Goal: Task Accomplishment & Management: Manage account settings

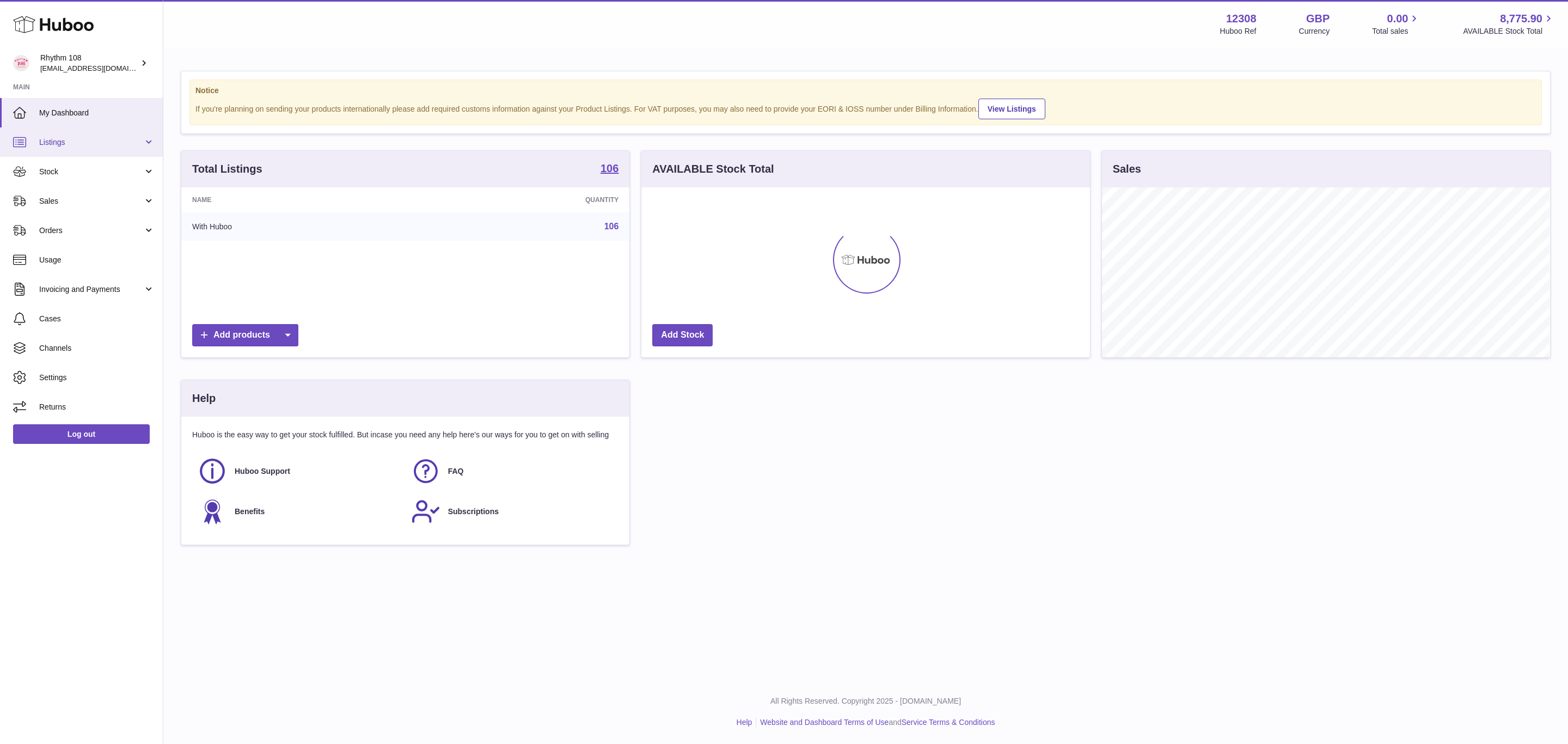
scroll to position [170, 447]
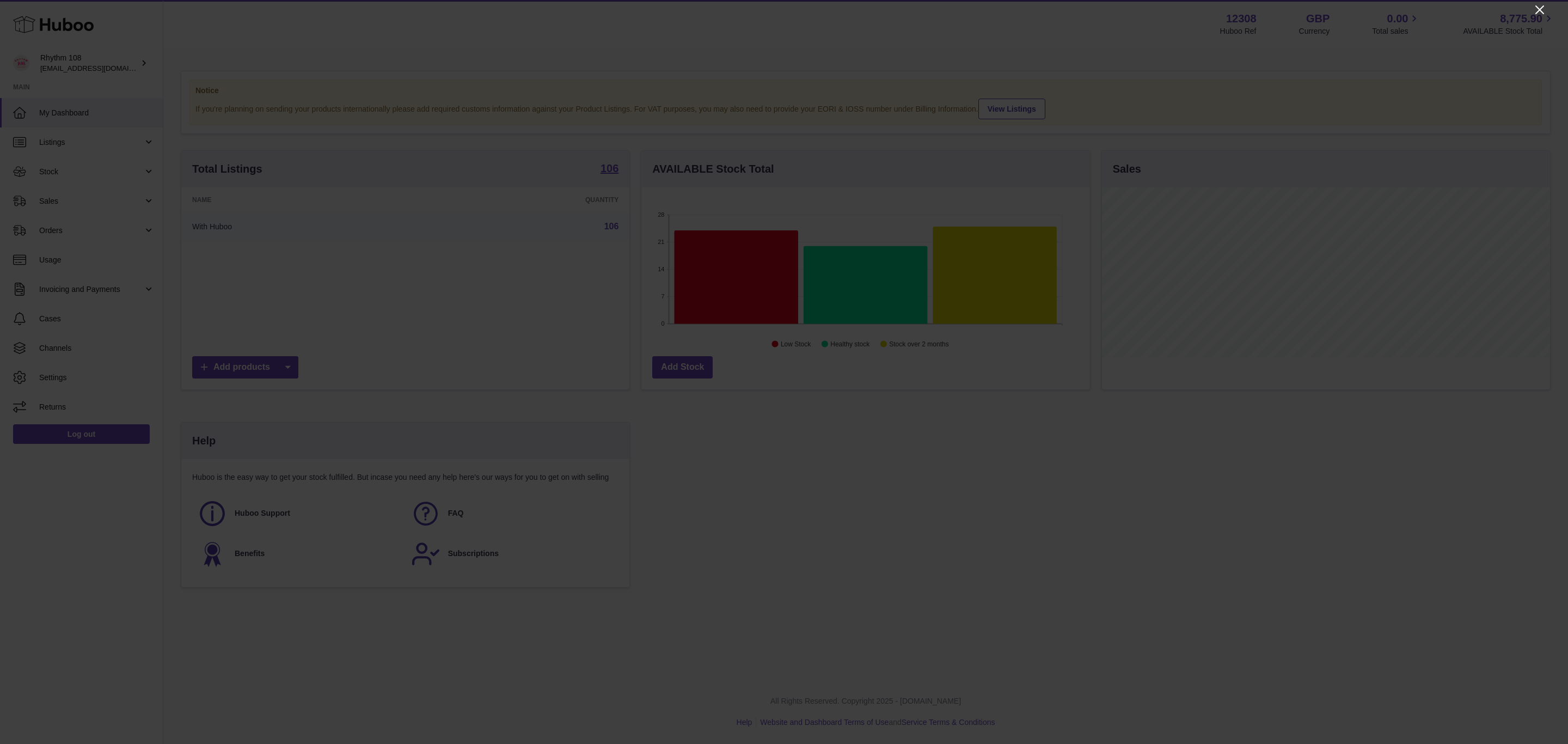
click at [1540, 9] on icon "Close" at bounding box center [1539, 10] width 9 height 9
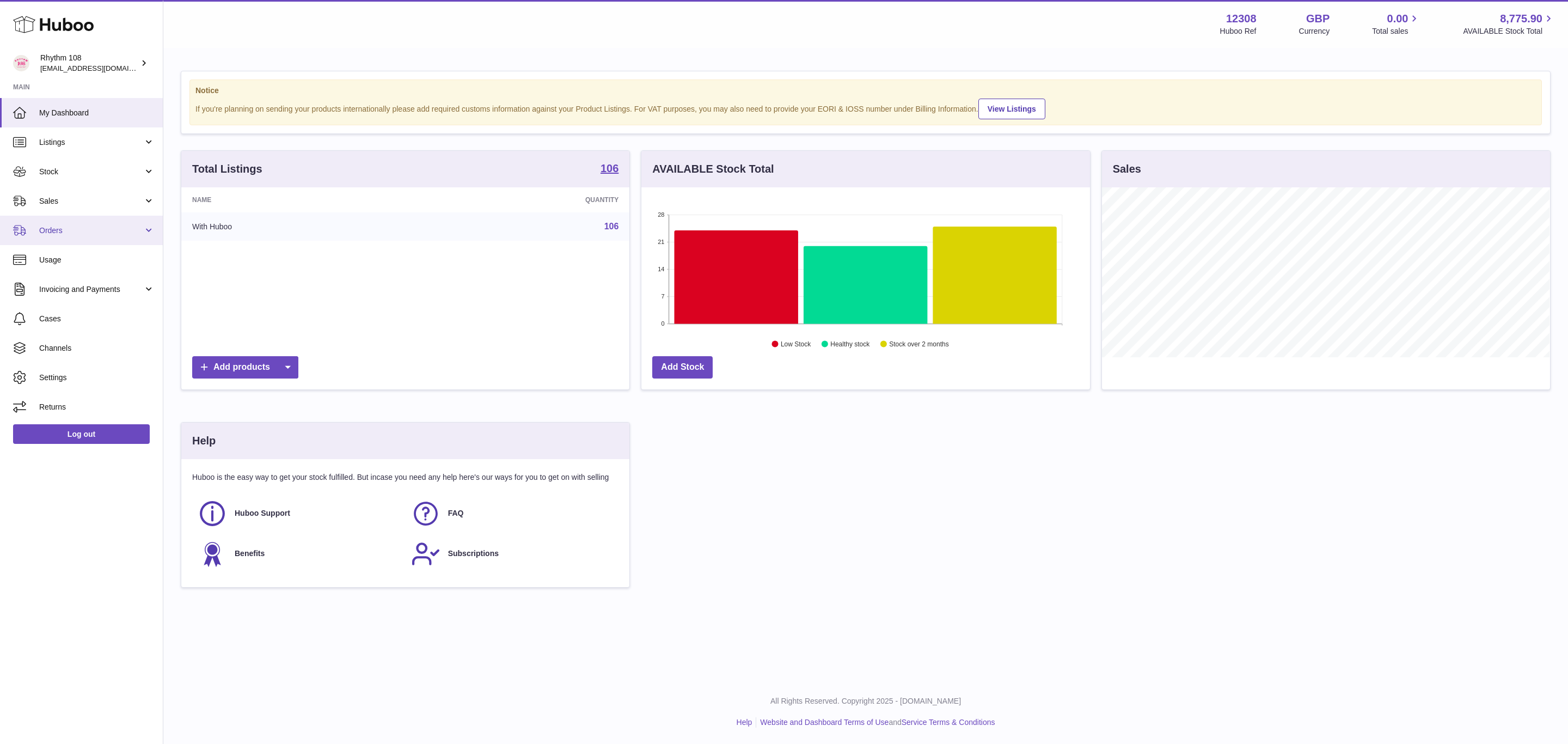
click at [62, 233] on span "Orders" at bounding box center [91, 230] width 104 height 10
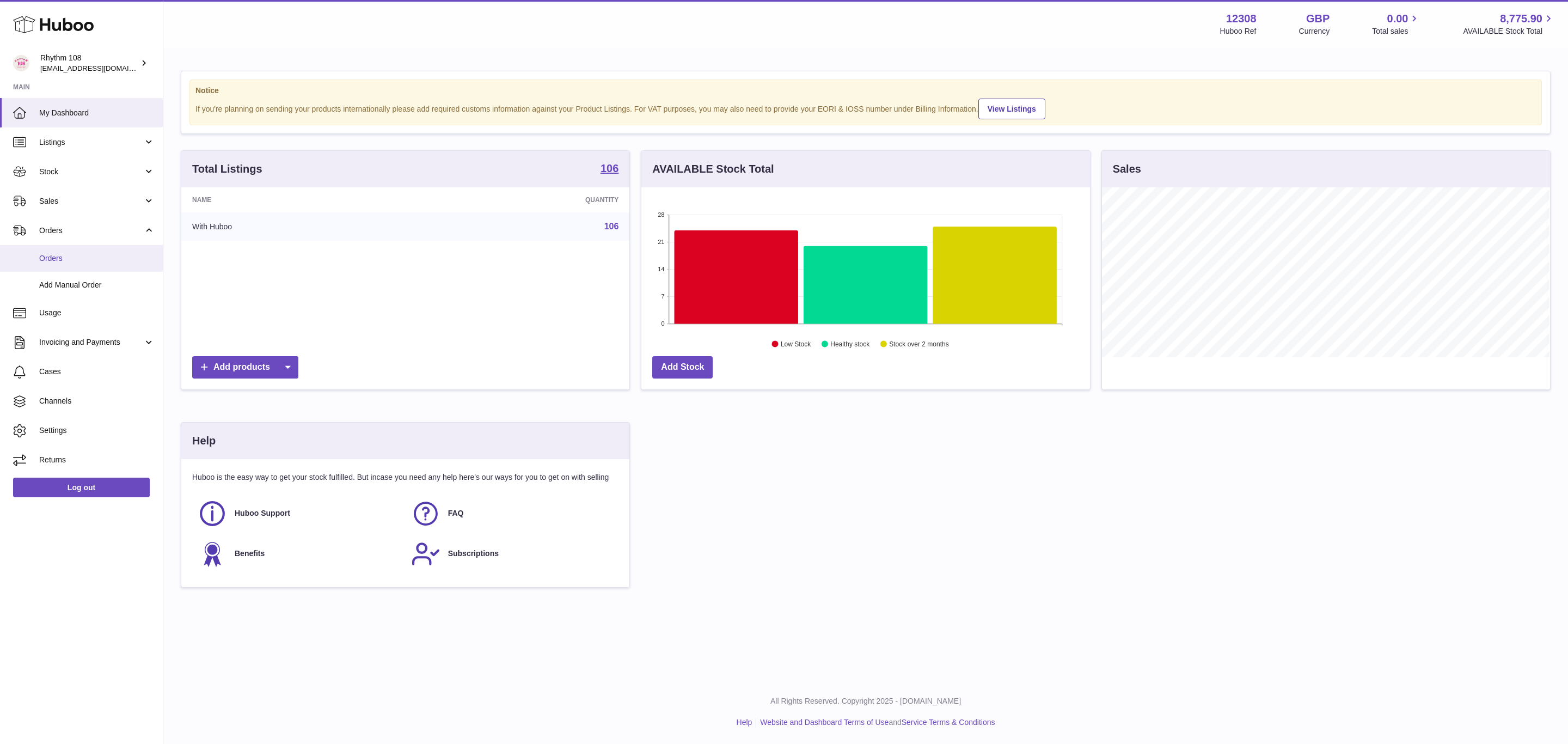
click at [70, 268] on link "Orders" at bounding box center [81, 258] width 163 height 27
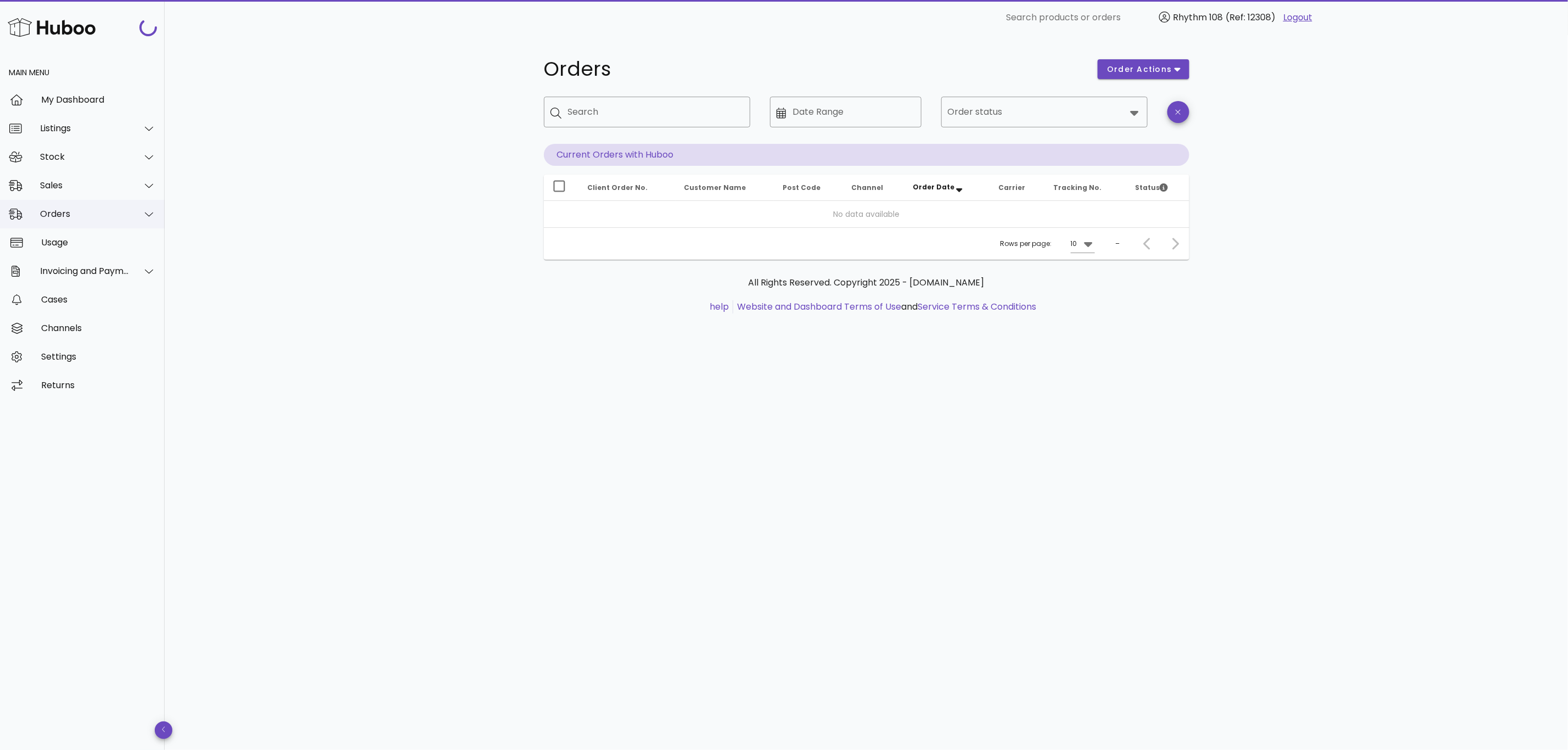
click at [73, 209] on div "Orders" at bounding box center [85, 214] width 90 height 10
click at [70, 263] on div "Add Manual Order" at bounding box center [98, 268] width 117 height 10
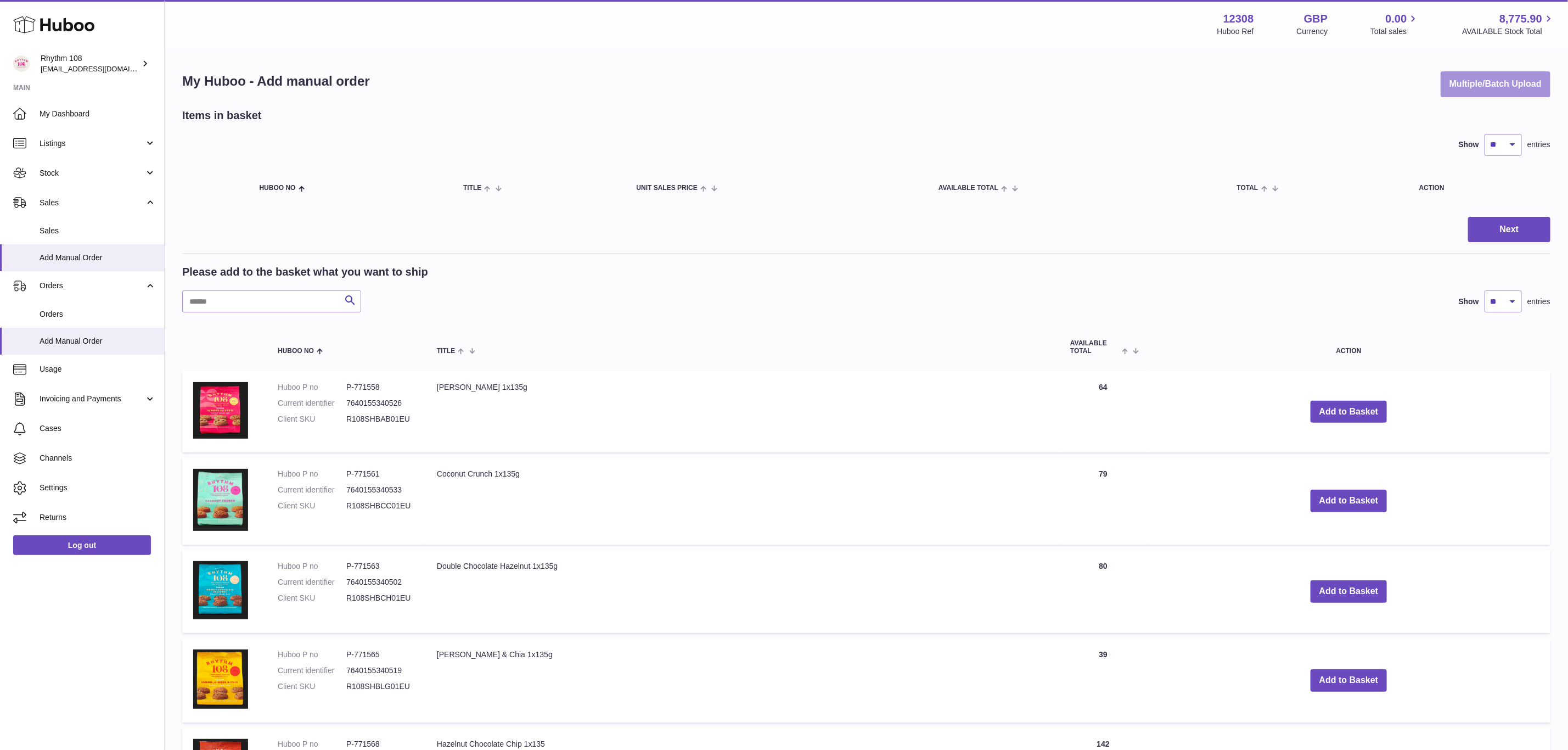
click at [1469, 86] on button "Multiple/Batch Upload" at bounding box center [1496, 84] width 110 height 26
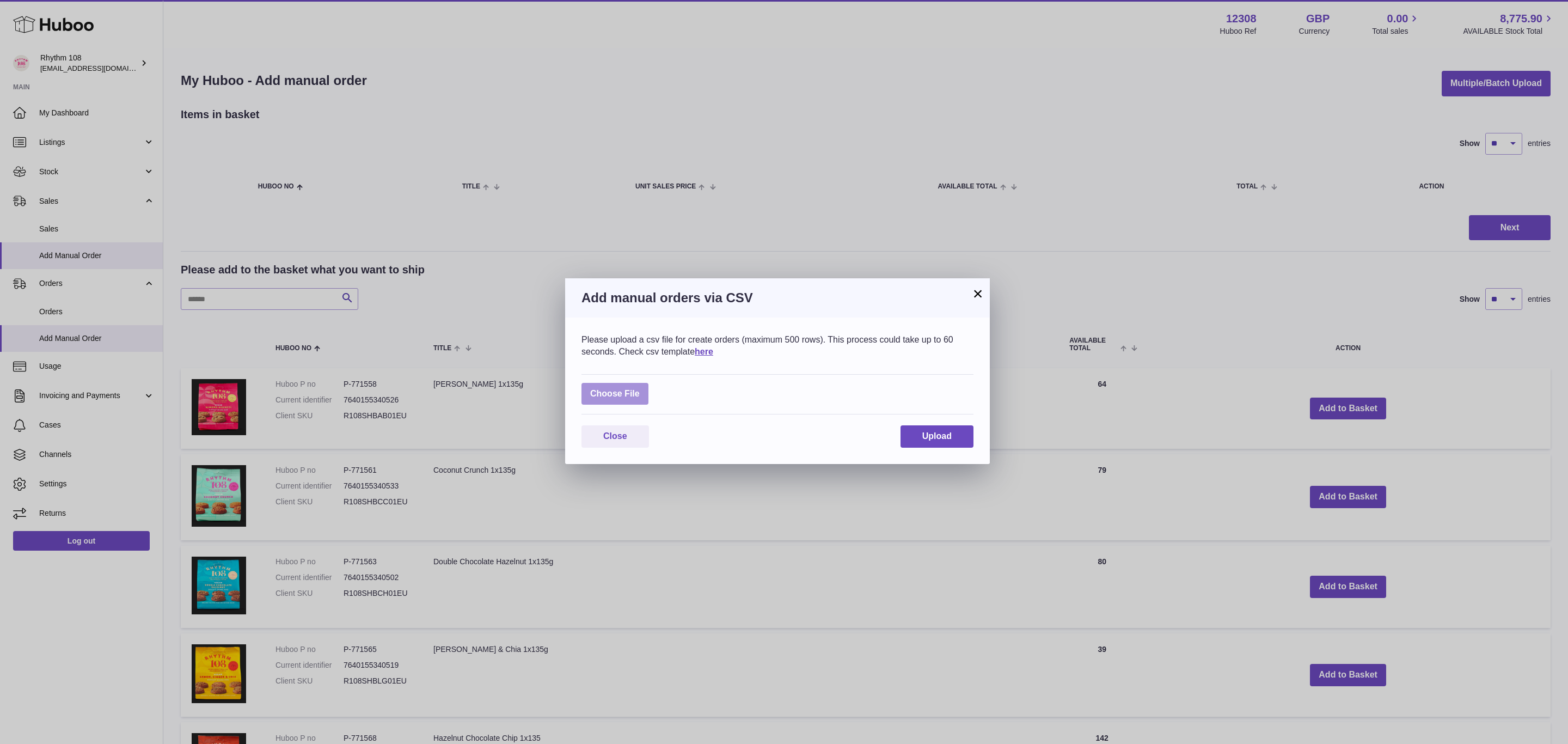
click at [647, 393] on label at bounding box center [615, 394] width 67 height 23
click at [640, 389] on input "file" at bounding box center [640, 388] width 1 height 1
type input "**********"
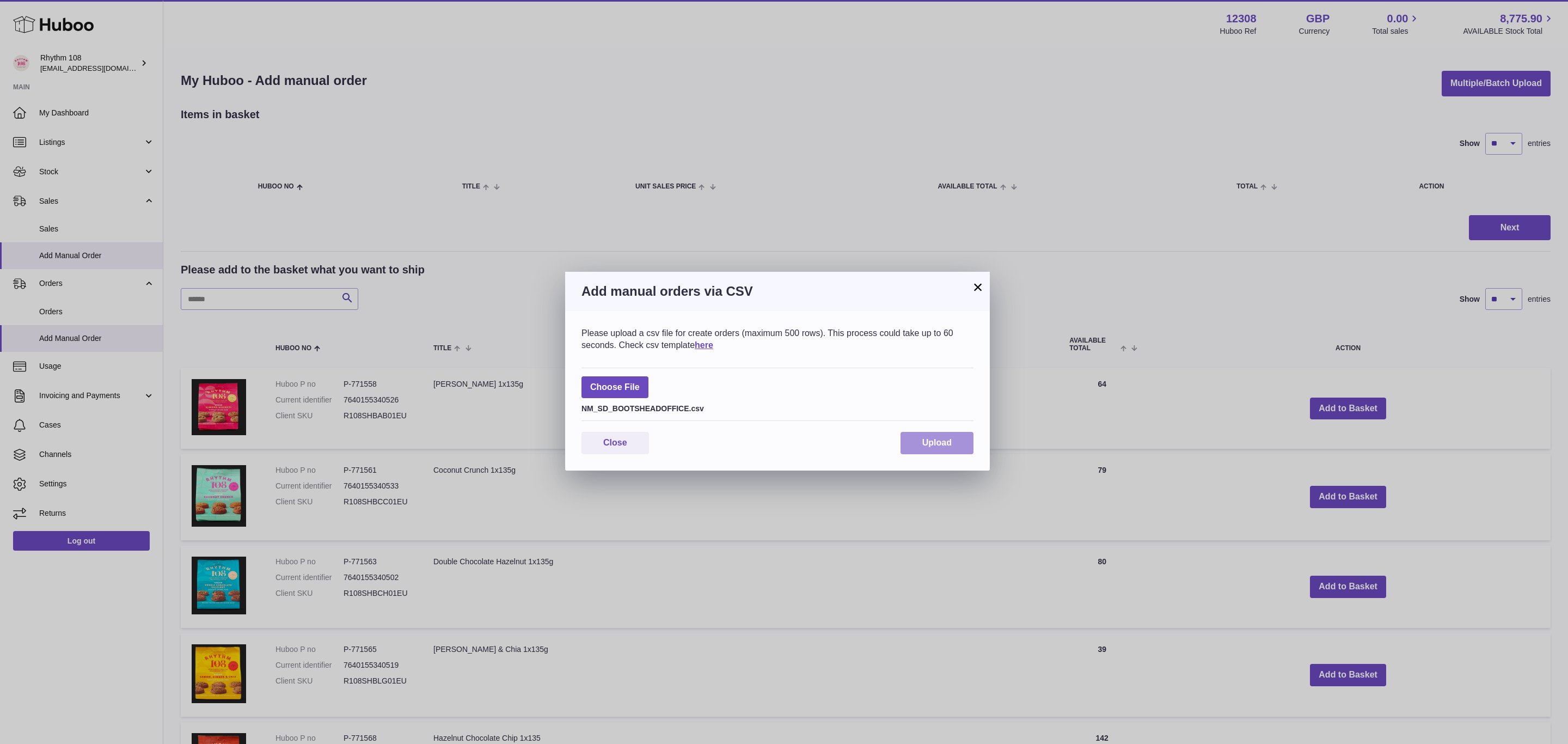
click at [951, 443] on span "Upload" at bounding box center [937, 442] width 29 height 9
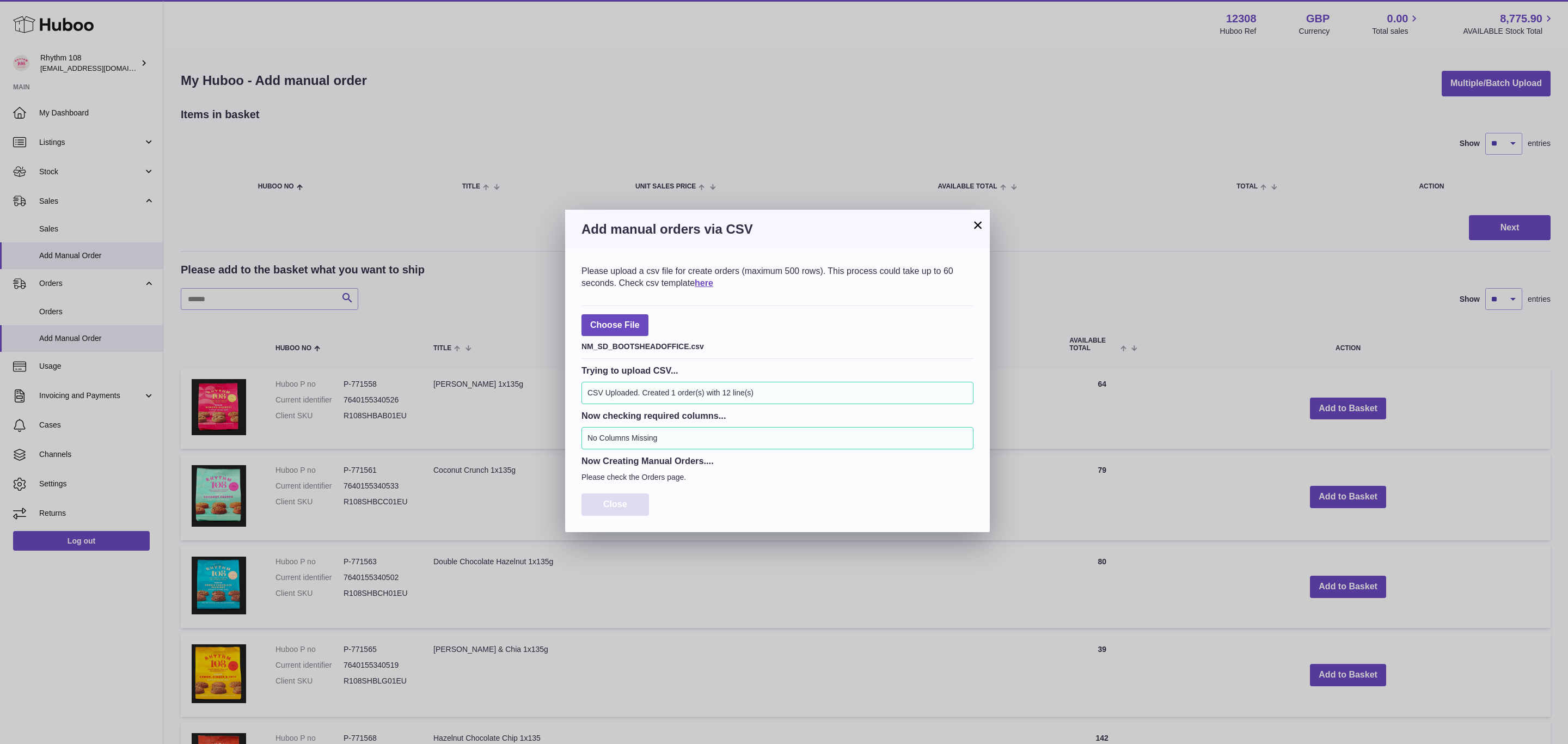
click at [631, 500] on button "Close" at bounding box center [615, 504] width 68 height 23
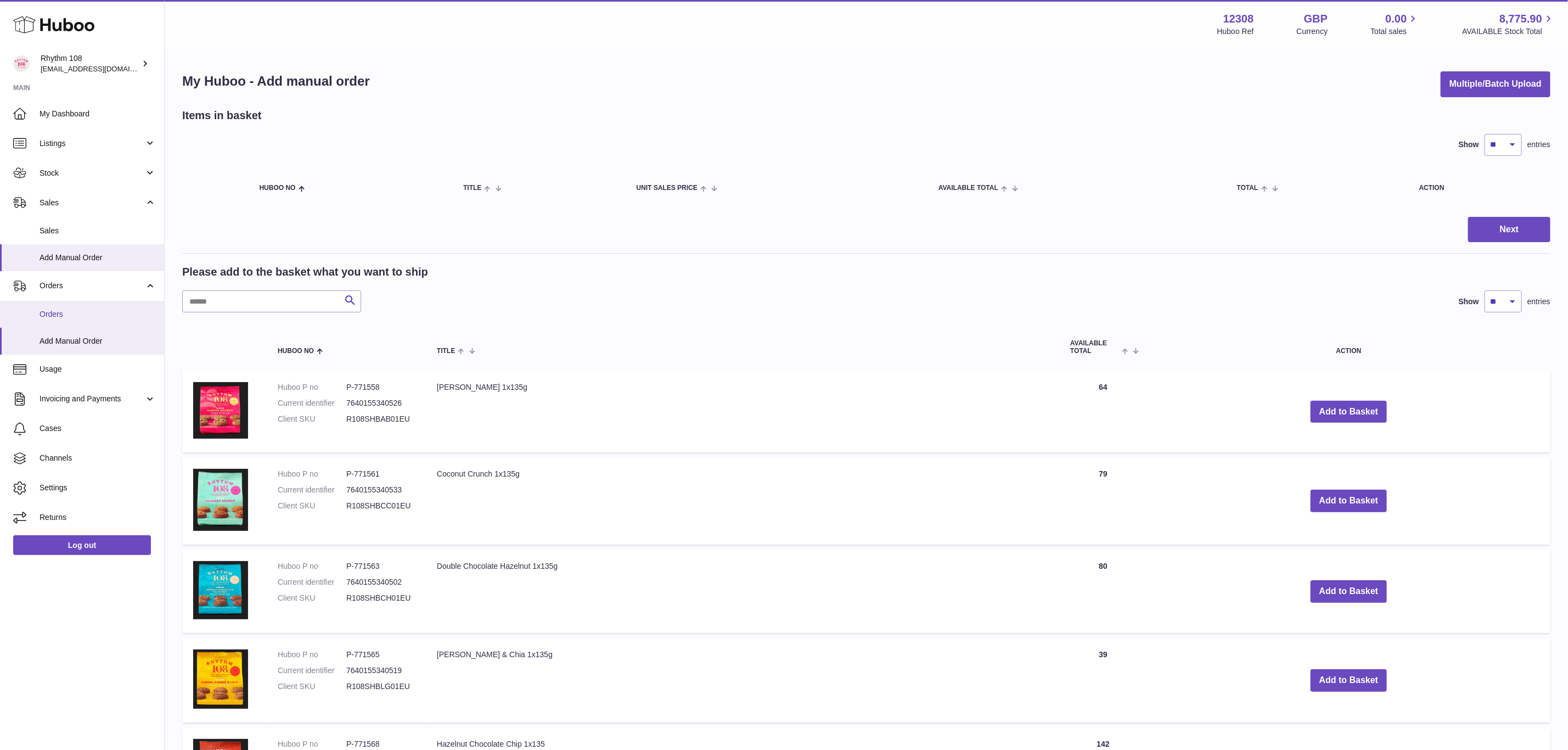
click at [63, 309] on span "Orders" at bounding box center [98, 314] width 117 height 10
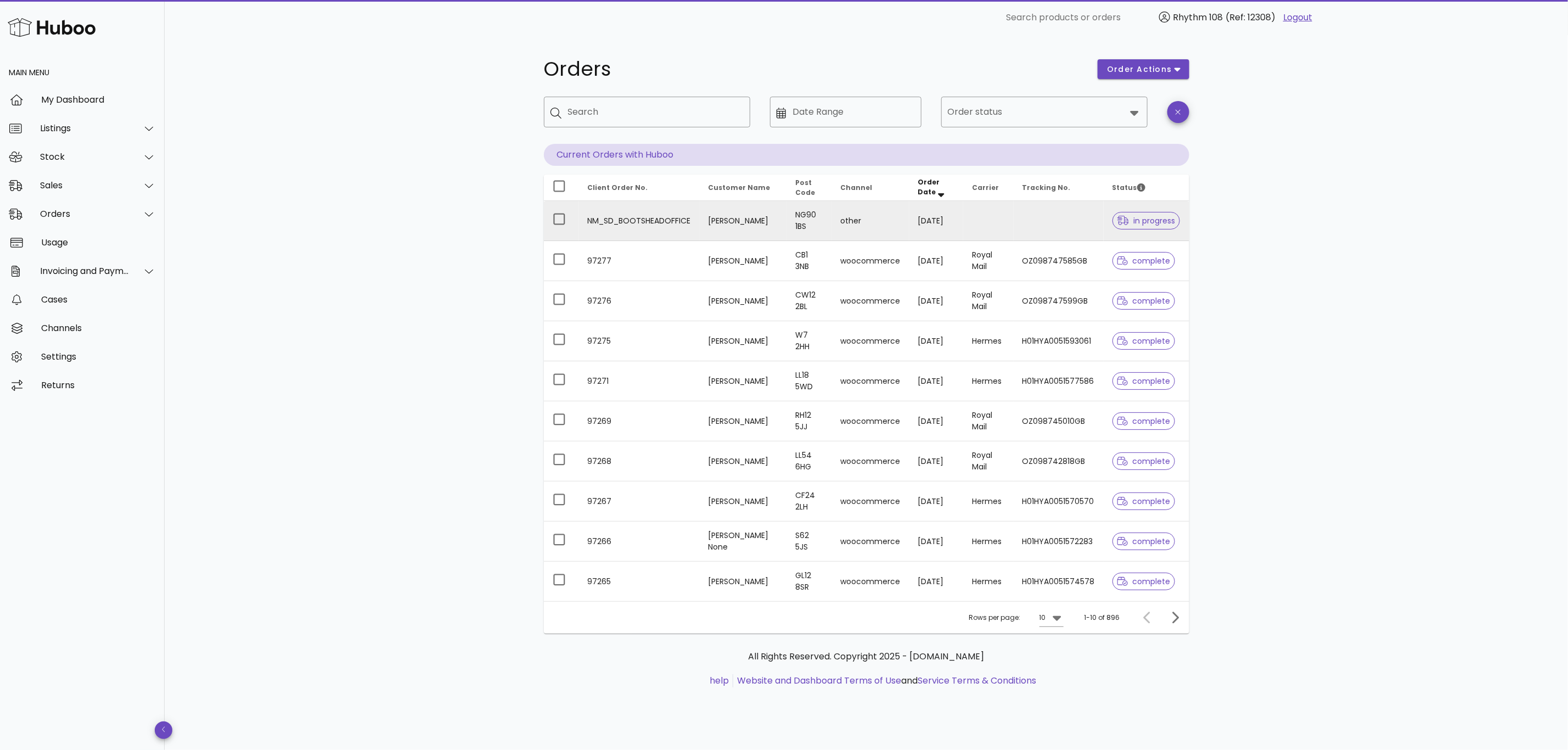
click at [662, 219] on td "NM_SD_BOOTSHEADOFFICE" at bounding box center [639, 220] width 121 height 40
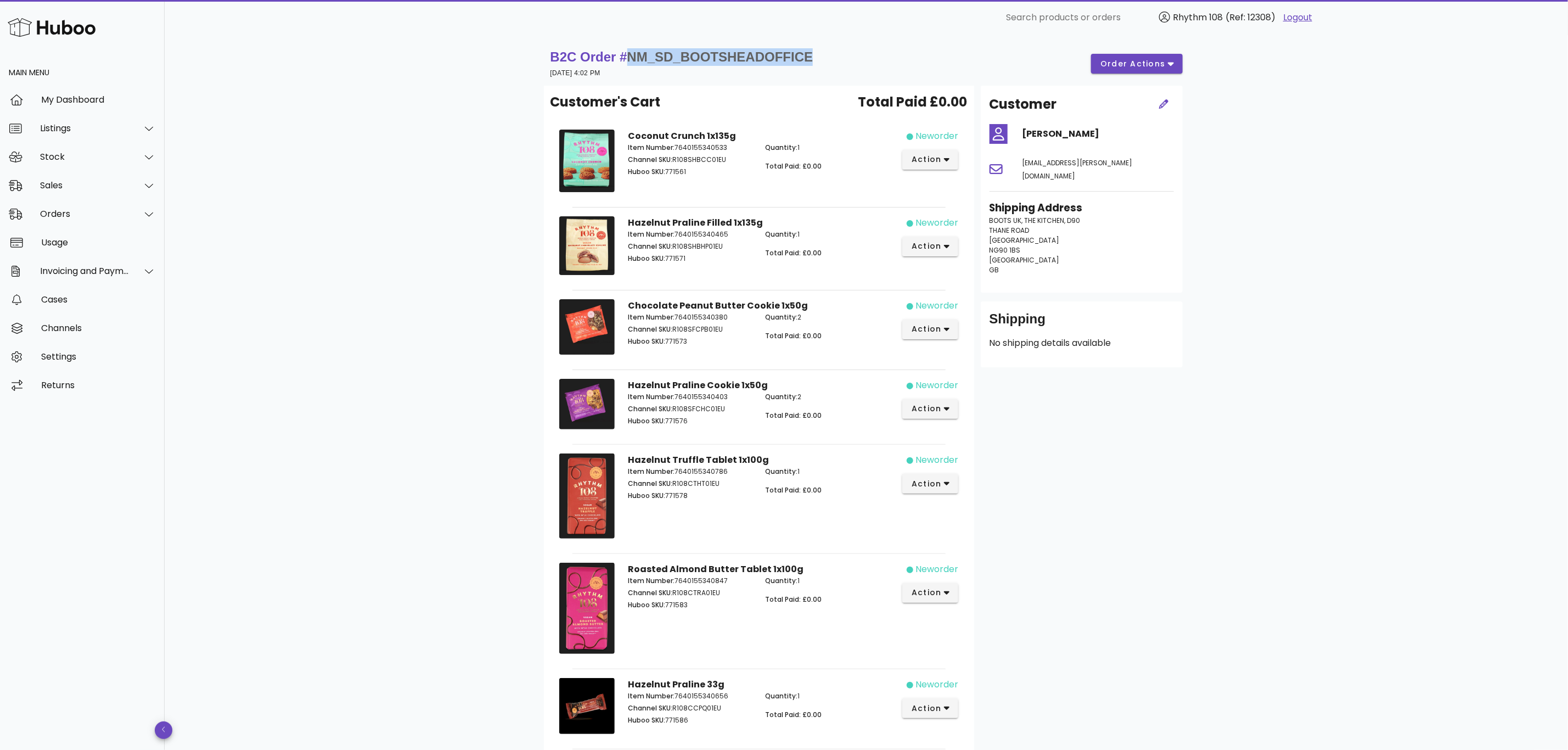
drag, startPoint x: 830, startPoint y: 60, endPoint x: 632, endPoint y: 61, distance: 198.0
click at [632, 61] on div "B2C Order # NM_SD_BOOTSHEADOFFICE 26 August 2025 at 4:02 PM order actions" at bounding box center [867, 64] width 632 height 31
copy span "NM_SD_BOOTSHEADOFFICE"
click at [41, 305] on div "Cases" at bounding box center [98, 300] width 115 height 23
